Goal: Task Accomplishment & Management: Manage account settings

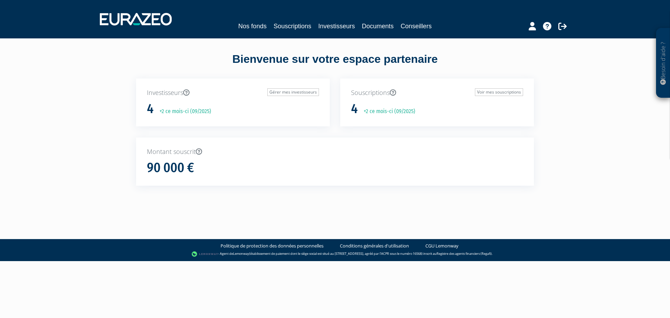
click at [371, 95] on p "Souscriptions Voir mes souscriptions" at bounding box center [437, 92] width 172 height 9
click at [366, 98] on div "Souscriptions Voir mes souscriptions 4 +2 ce mois-ci (09/2025)" at bounding box center [437, 102] width 194 height 48
click at [495, 93] on link "Voir mes souscriptions" at bounding box center [499, 92] width 48 height 8
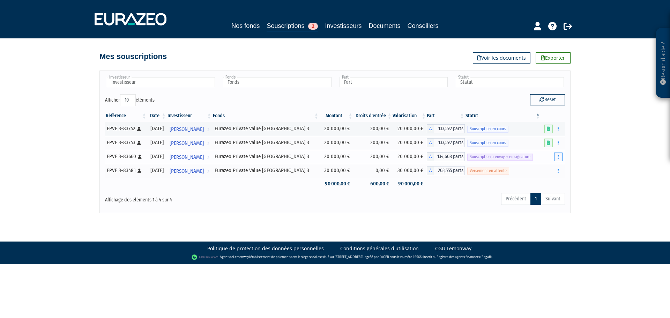
click at [559, 158] on button "button" at bounding box center [558, 156] width 8 height 9
click at [494, 25] on div "Nos fonds Souscriptions 2 Investisseurs Documents Conseillers" at bounding box center [334, 26] width 327 height 11
click at [557, 157] on icon "button" at bounding box center [557, 156] width 1 height 5
click at [531, 168] on link "Envoyer à signer" at bounding box center [540, 170] width 40 height 12
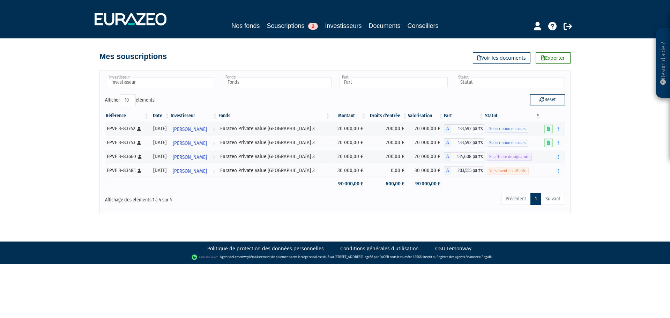
click at [605, 166] on div "Besoin d'aide ? × J'ai besoin d'aide Si vous avez une question à propos du fonc…" at bounding box center [335, 106] width 670 height 213
click at [535, 30] on icon at bounding box center [537, 26] width 7 height 8
